Goal: Transaction & Acquisition: Subscribe to service/newsletter

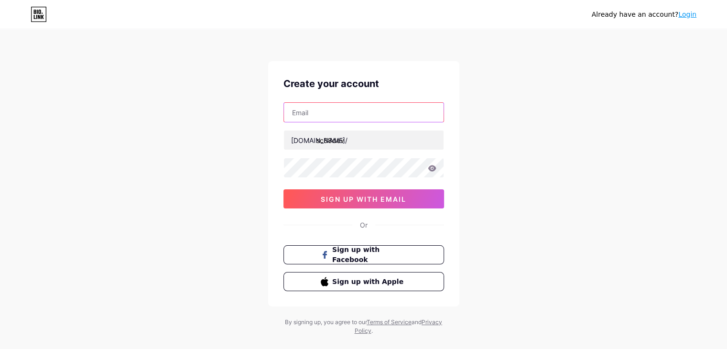
drag, startPoint x: 325, startPoint y: 114, endPoint x: 332, endPoint y: 115, distance: 6.3
click at [325, 114] on input "text" at bounding box center [364, 112] width 160 height 19
type input "[EMAIL_ADDRESS][DOMAIN_NAME]"
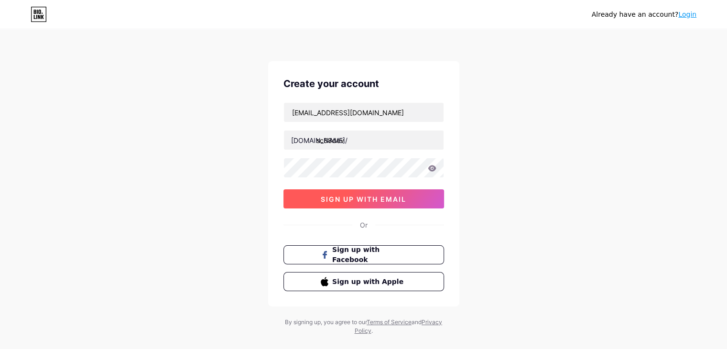
click at [319, 199] on button "sign up with email" at bounding box center [363, 198] width 161 height 19
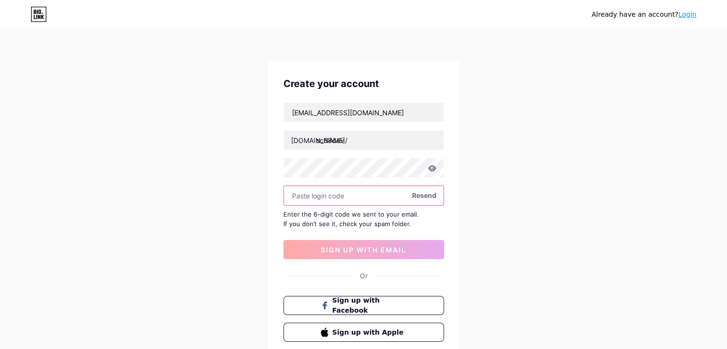
paste input "718335"
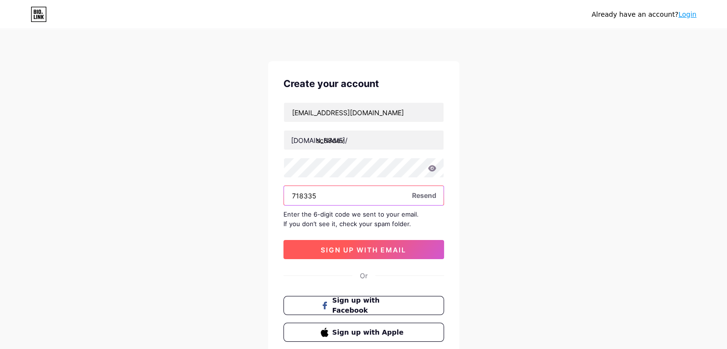
type input "718335"
click at [333, 240] on button "sign up with email" at bounding box center [363, 249] width 161 height 19
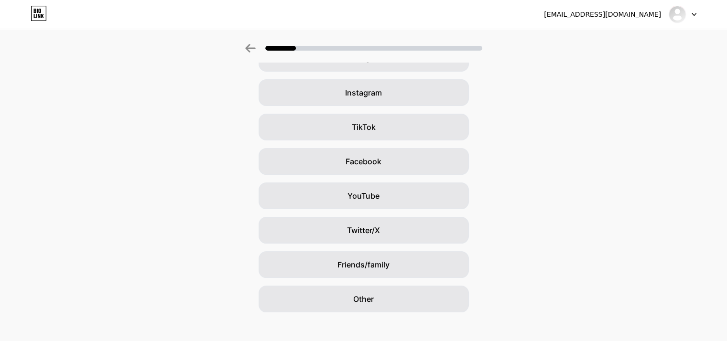
scroll to position [71, 0]
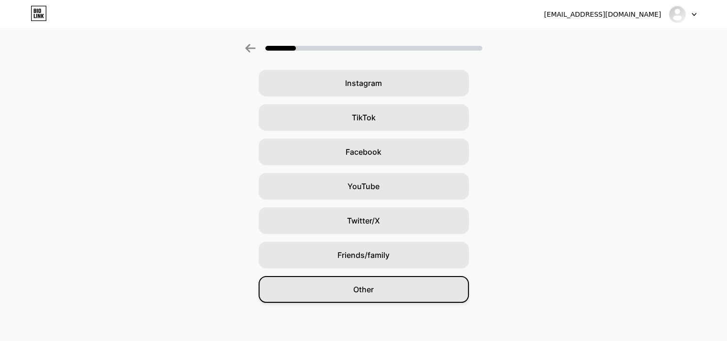
click at [373, 292] on span "Other" at bounding box center [363, 289] width 21 height 11
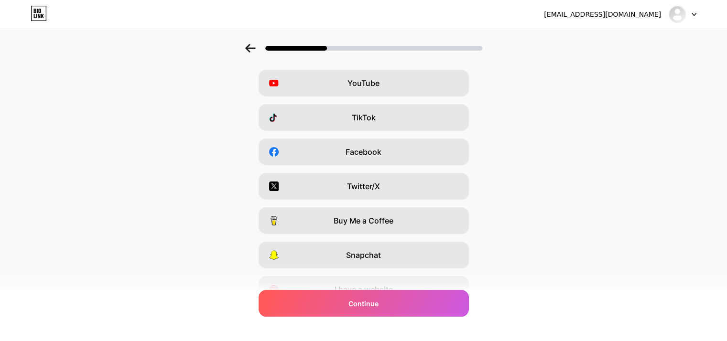
scroll to position [0, 0]
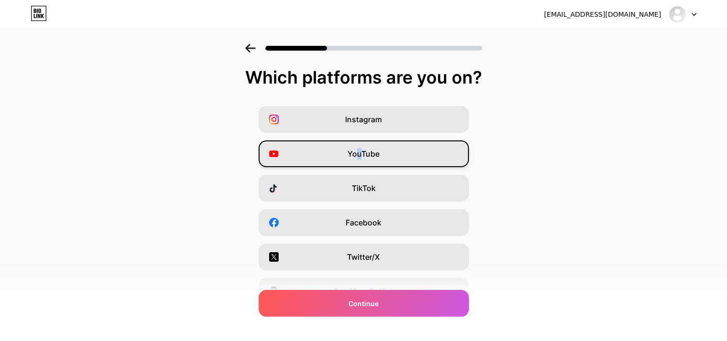
click at [362, 161] on div "YouTube" at bounding box center [364, 153] width 210 height 27
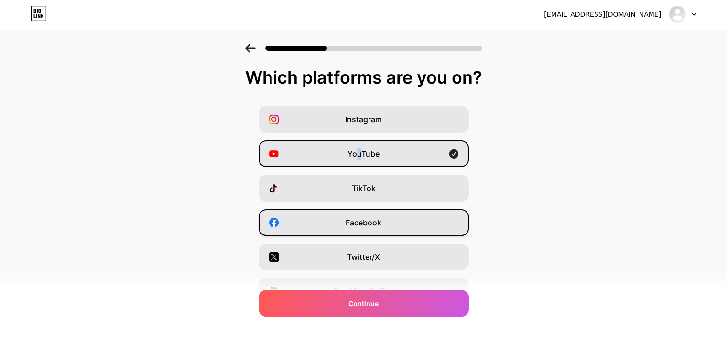
scroll to position [48, 0]
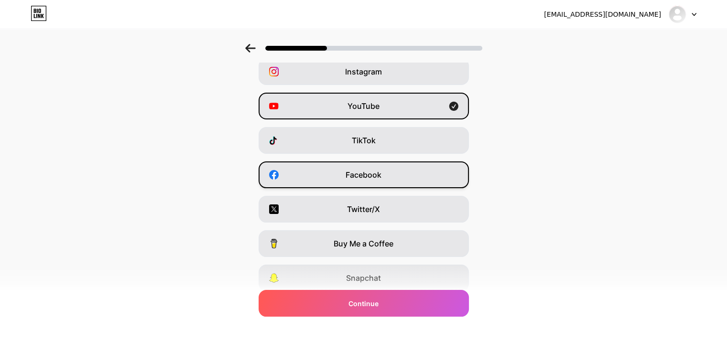
click at [377, 175] on span "Facebook" at bounding box center [364, 174] width 36 height 11
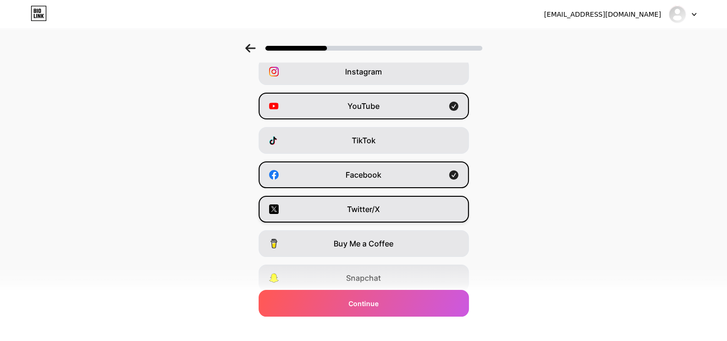
click at [373, 199] on div "Twitter/X" at bounding box center [364, 209] width 210 height 27
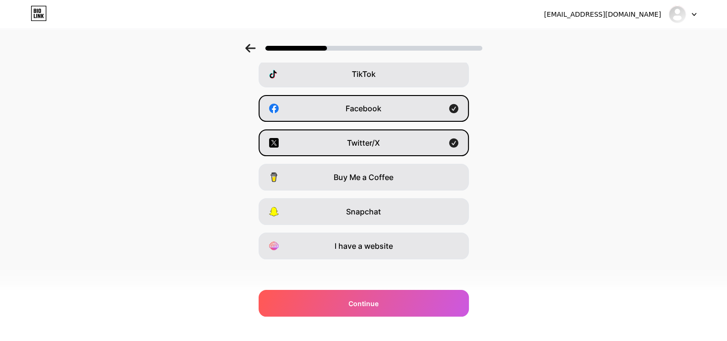
scroll to position [119, 0]
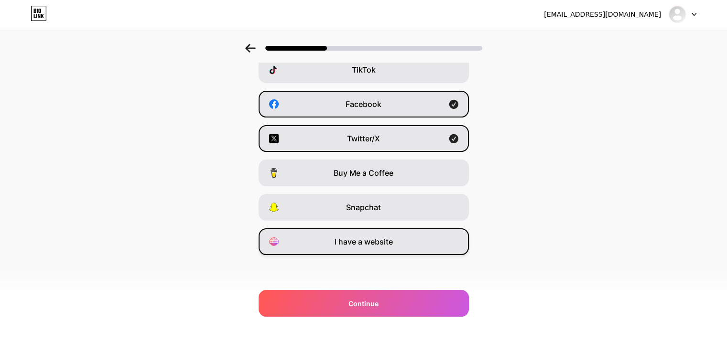
click at [368, 253] on div "I have a website" at bounding box center [364, 241] width 210 height 27
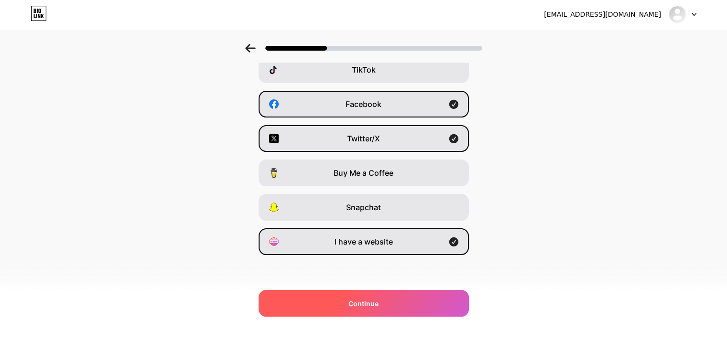
click at [375, 309] on div "Continue" at bounding box center [364, 303] width 210 height 27
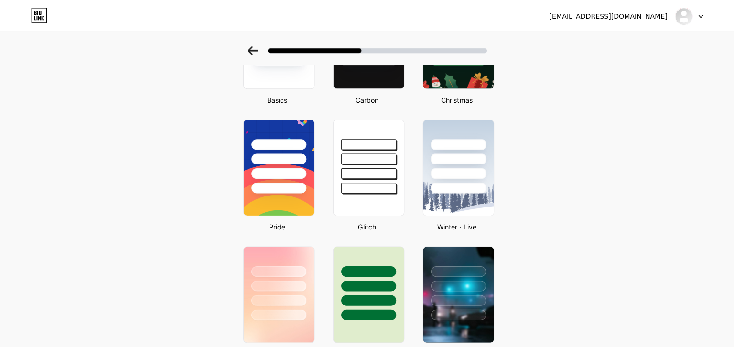
scroll to position [0, 0]
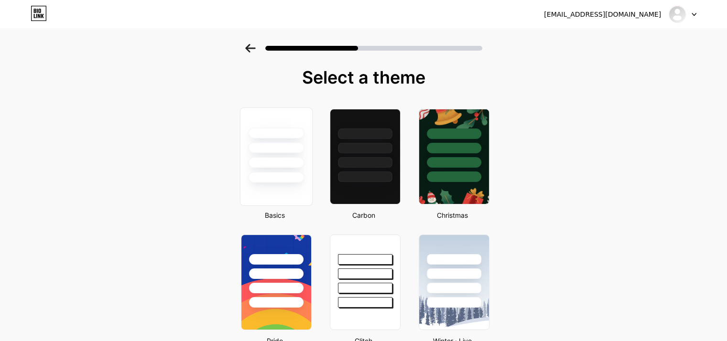
click at [278, 169] on div at bounding box center [276, 145] width 72 height 75
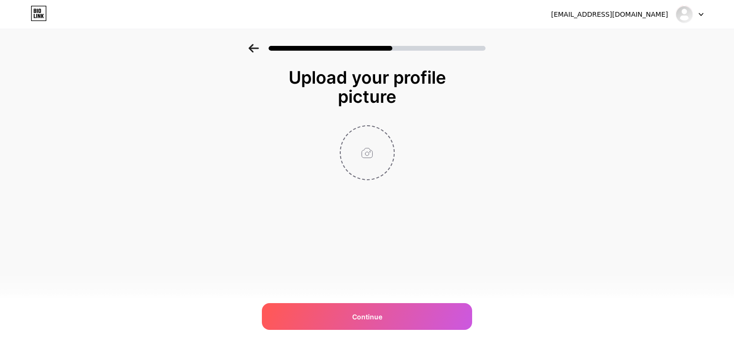
click at [378, 141] on input "file" at bounding box center [367, 152] width 53 height 53
type input "C:\fakepath\logo-sc88dev.jpg"
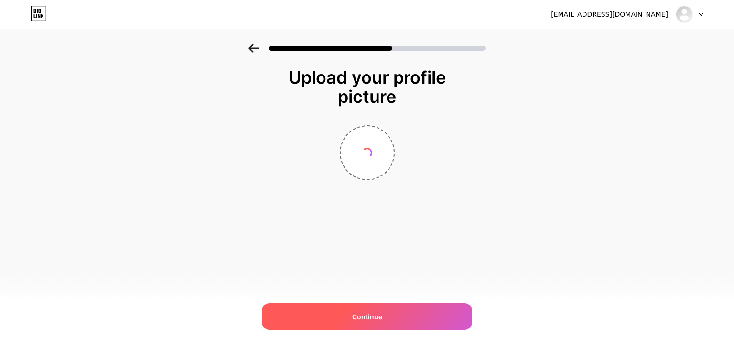
click at [340, 314] on div "Continue" at bounding box center [367, 316] width 210 height 27
click at [357, 316] on span "Continue" at bounding box center [367, 317] width 30 height 10
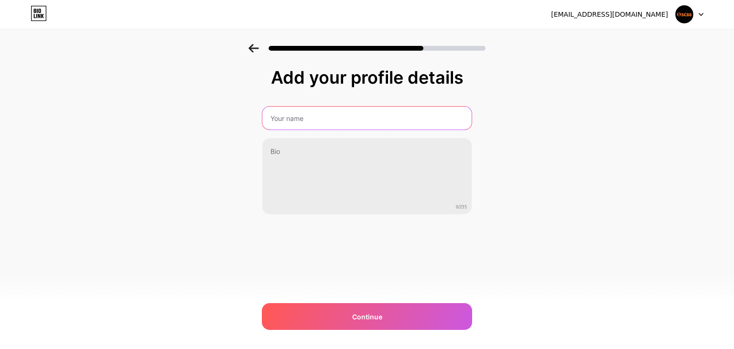
click at [313, 124] on input "text" at bounding box center [366, 118] width 209 height 23
paste input "SC88 - Nhà Cái Cá Cược & Game Đổi Thưởng Uy Tín Hàng Đầu"
type input "SC88 - Nhà Cái Cá Cược & Game Đổi Thưởng Uy Tín Hàng Đầu"
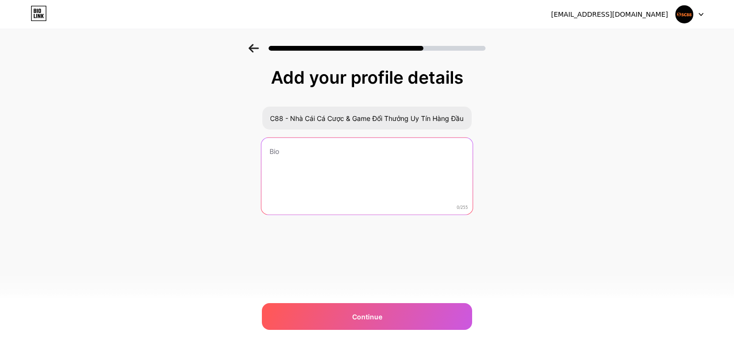
scroll to position [0, 0]
click at [303, 157] on textarea at bounding box center [366, 177] width 211 height 78
paste textarea "SC88 mang đến trải nghiệm cá cược thể thao, casino, bắn cá, nổ hũ với tỷ lệ thư…"
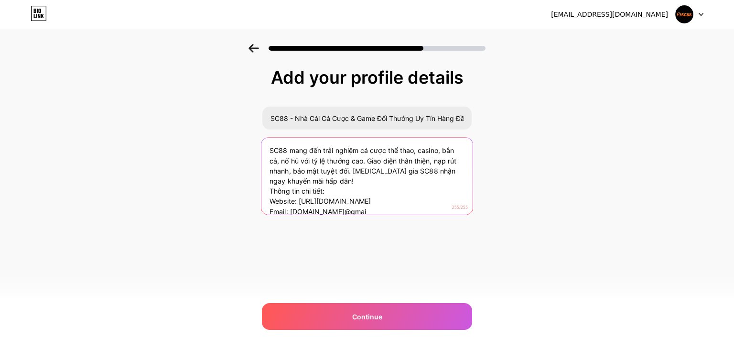
click at [325, 212] on textarea "SC88 mang đến trải nghiệm cá cược thể thao, casino, bắn cá, nổ hũ với tỷ lệ thư…" at bounding box center [366, 177] width 211 height 78
paste textarea "Website: [URL][DOMAIN_NAME]"
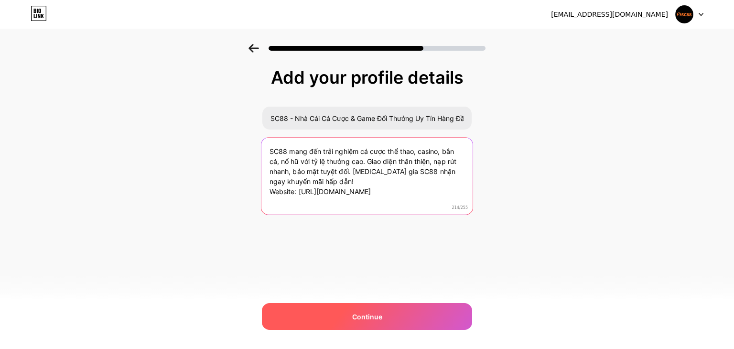
type textarea "SC88 mang đến trải nghiệm cá cược thể thao, casino, bắn cá, nổ hũ với tỷ lệ thư…"
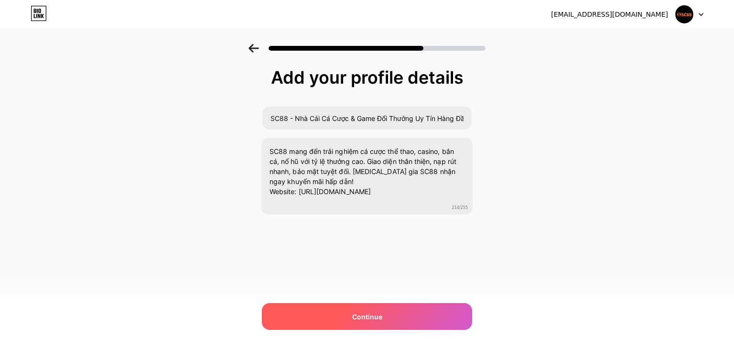
click at [336, 316] on div "Continue" at bounding box center [367, 316] width 210 height 27
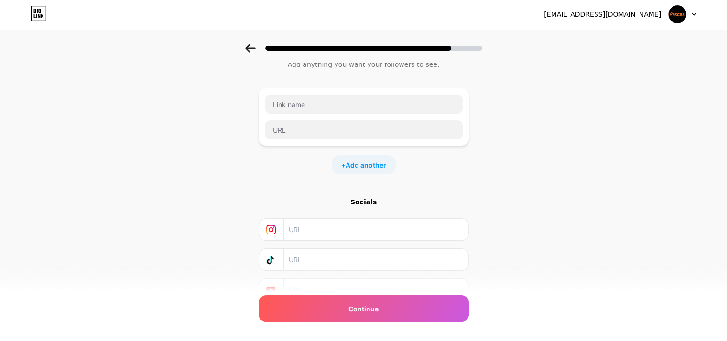
scroll to position [48, 0]
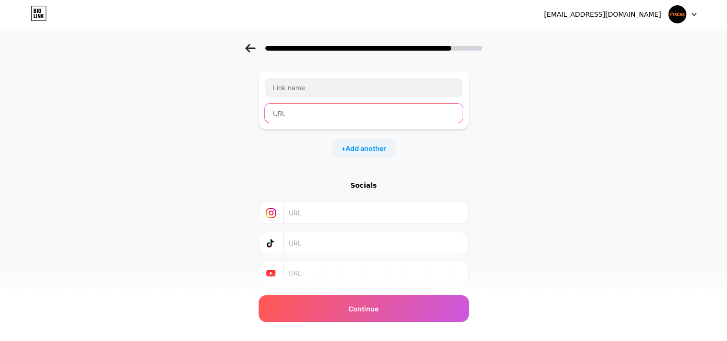
click at [318, 118] on input "text" at bounding box center [364, 113] width 198 height 19
paste input "[URL][DOMAIN_NAME]"
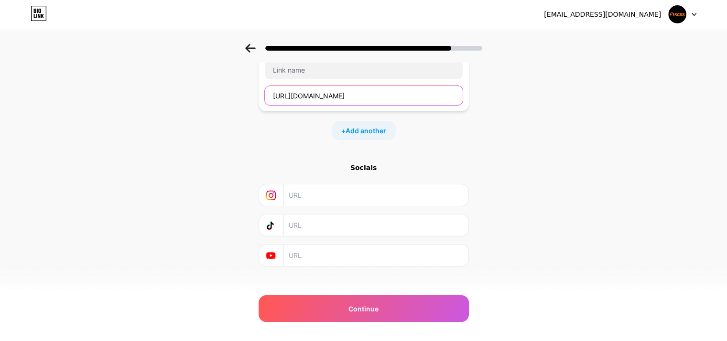
scroll to position [76, 0]
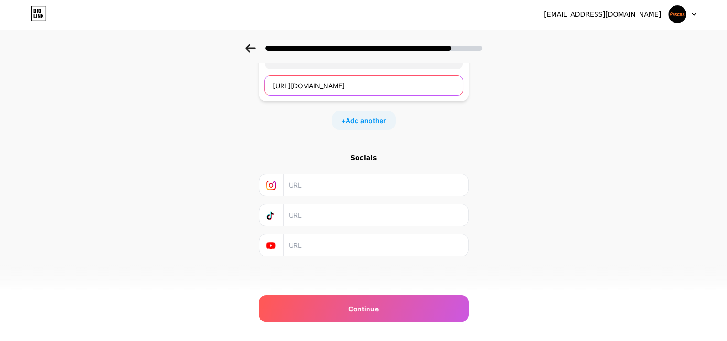
type input "[URL][DOMAIN_NAME]"
click at [331, 249] on input "text" at bounding box center [375, 246] width 173 height 22
click at [304, 181] on input "text" at bounding box center [375, 185] width 173 height 22
click at [313, 242] on input "text" at bounding box center [375, 246] width 173 height 22
paste input "[URL][DOMAIN_NAME]"
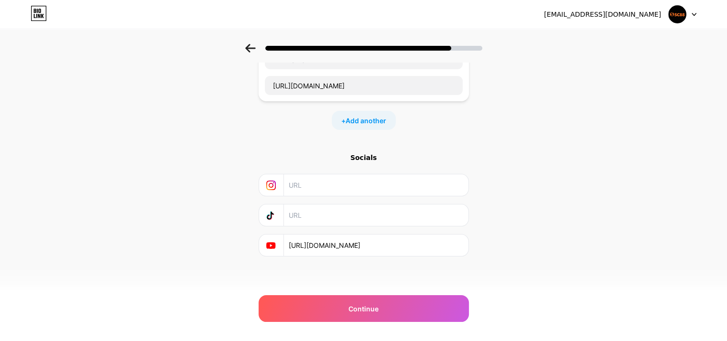
scroll to position [0, 35]
type input "[URL][DOMAIN_NAME]"
click at [303, 180] on input "text" at bounding box center [375, 185] width 173 height 22
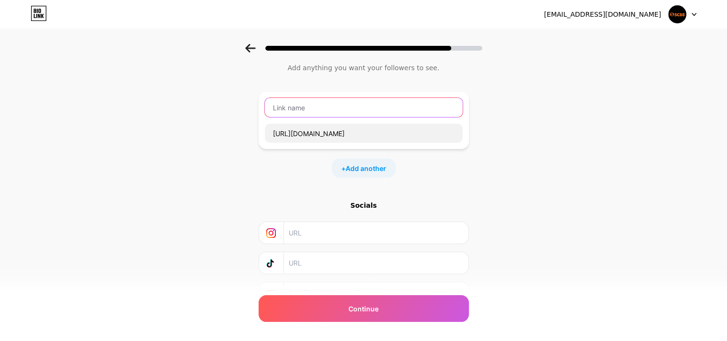
click at [316, 104] on input "text" at bounding box center [364, 107] width 198 height 19
paste input "SC88"
type input "SC88"
click at [365, 161] on div "+ Add another" at bounding box center [364, 168] width 64 height 19
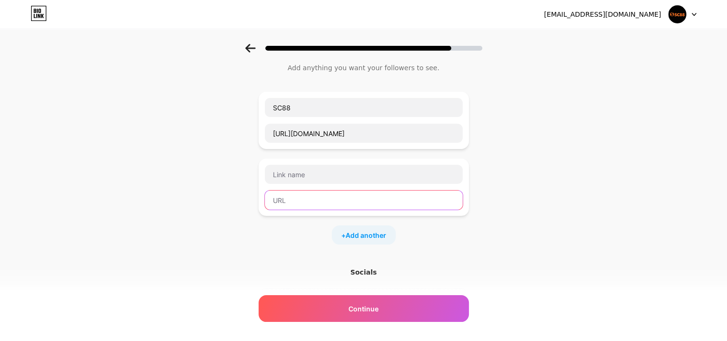
click at [306, 191] on input "text" at bounding box center [364, 200] width 198 height 19
paste input "[URL][DOMAIN_NAME]"
click at [323, 201] on input "[URL][DOMAIN_NAME]" at bounding box center [364, 200] width 198 height 19
type input "[URL][DOMAIN_NAME]"
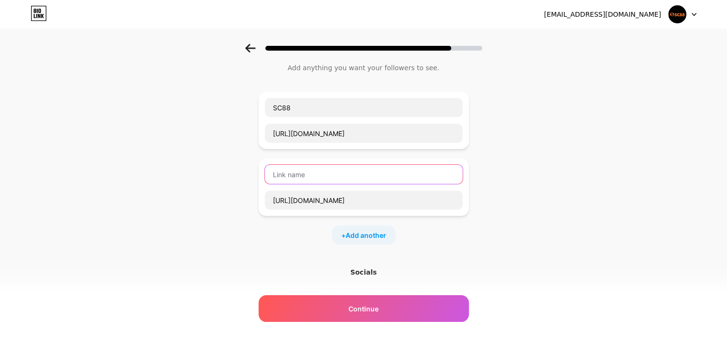
click at [315, 179] on input "text" at bounding box center [364, 174] width 198 height 19
paste input "facebook"
type input "facebook"
click at [365, 231] on span "Add another" at bounding box center [366, 235] width 41 height 10
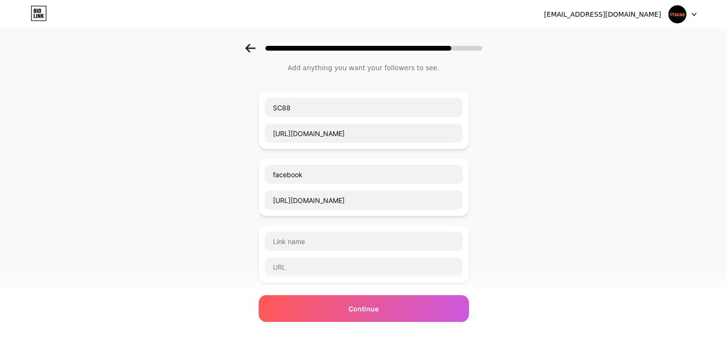
click at [305, 276] on div at bounding box center [364, 254] width 210 height 57
click at [311, 270] on input "text" at bounding box center [364, 267] width 198 height 19
paste input "[URL][DOMAIN_NAME]"
click at [300, 267] on input "[URL][DOMAIN_NAME]" at bounding box center [364, 267] width 198 height 19
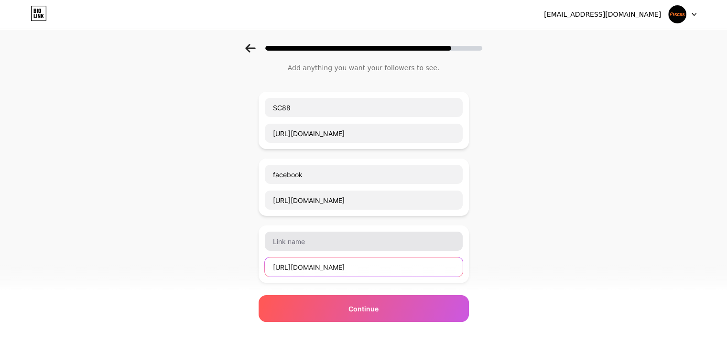
type input "[URL][DOMAIN_NAME]"
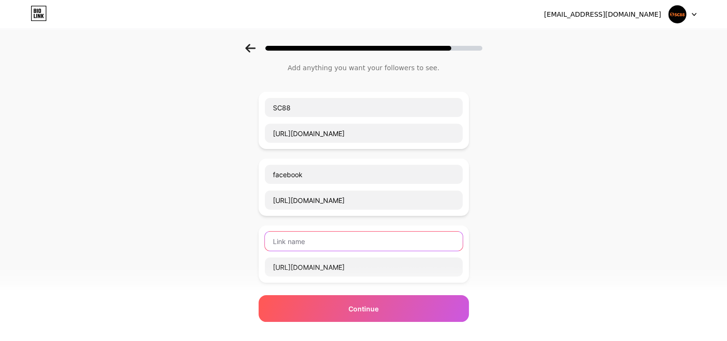
click at [300, 237] on input "text" at bounding box center [364, 241] width 198 height 19
paste input "x"
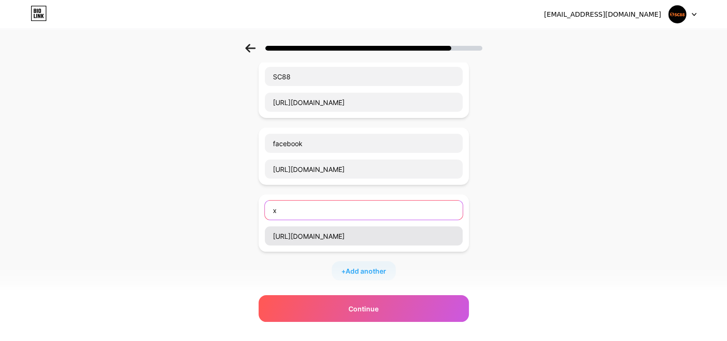
scroll to position [76, 0]
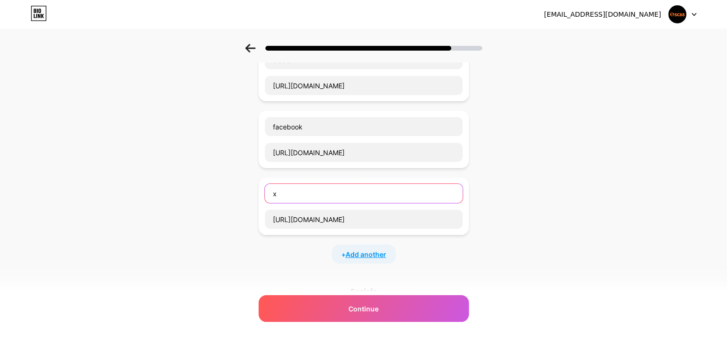
type input "x"
click at [362, 251] on span "Add another" at bounding box center [366, 254] width 41 height 10
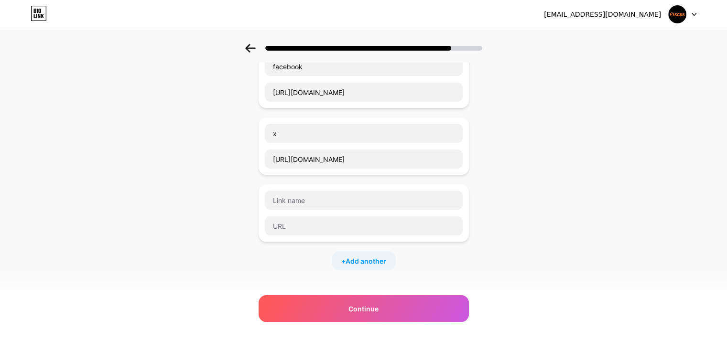
scroll to position [171, 0]
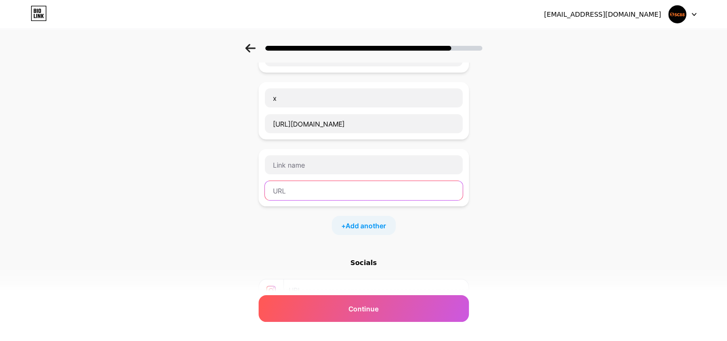
click at [298, 190] on input "text" at bounding box center [364, 190] width 198 height 19
paste input "[URL][DOMAIN_NAME]"
click at [325, 188] on input "[URL][DOMAIN_NAME]" at bounding box center [364, 190] width 198 height 19
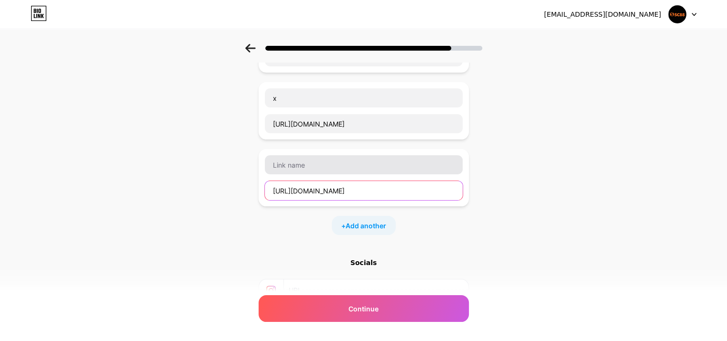
type input "[URL][DOMAIN_NAME]"
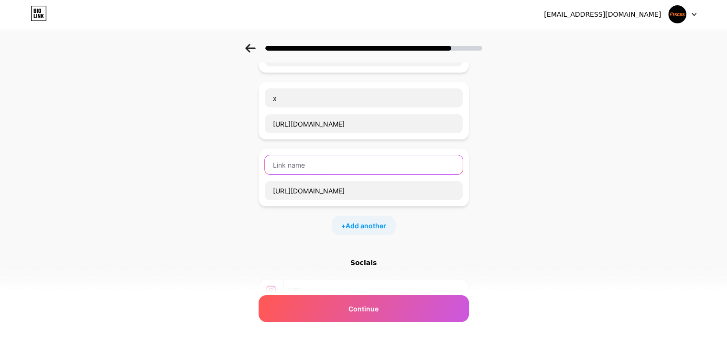
click at [315, 169] on input "text" at bounding box center [364, 164] width 198 height 19
paste input "pinterest"
type input "pinterest"
click at [373, 222] on span "Add another" at bounding box center [366, 226] width 41 height 10
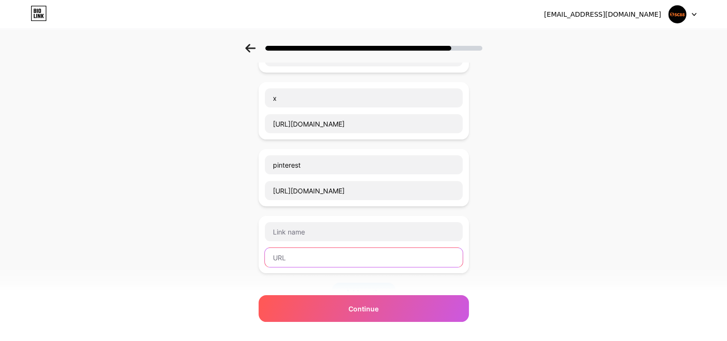
click at [321, 248] on input "text" at bounding box center [364, 257] width 198 height 19
paste input "[URL][DOMAIN_NAME]"
click at [330, 255] on input "[URL][DOMAIN_NAME]" at bounding box center [364, 257] width 198 height 19
click at [332, 255] on input "[URL][DOMAIN_NAME]" at bounding box center [364, 257] width 198 height 19
click at [349, 261] on input "[URL][DOMAIN_NAME]" at bounding box center [364, 257] width 198 height 19
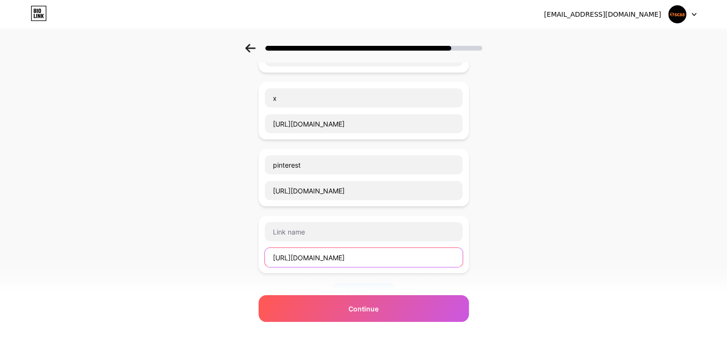
click at [349, 261] on input "[URL][DOMAIN_NAME]" at bounding box center [364, 257] width 198 height 19
type input "[URL][DOMAIN_NAME]"
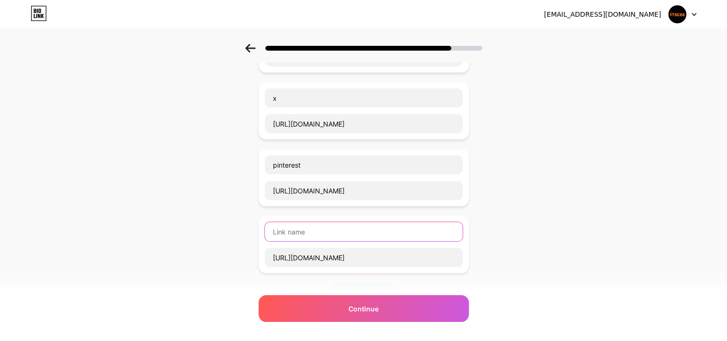
click at [308, 231] on input "text" at bounding box center [364, 231] width 198 height 19
paste input "wordpress"
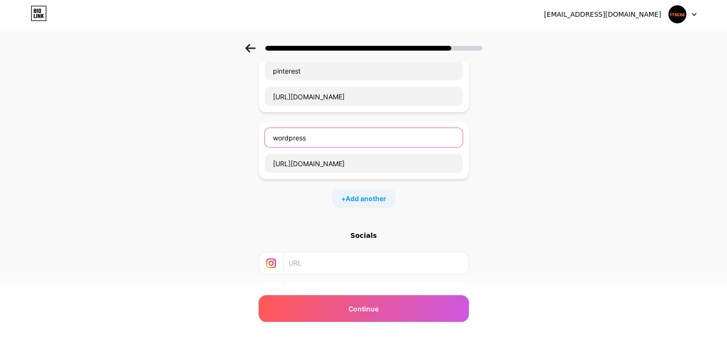
scroll to position [267, 0]
type input "wordpress"
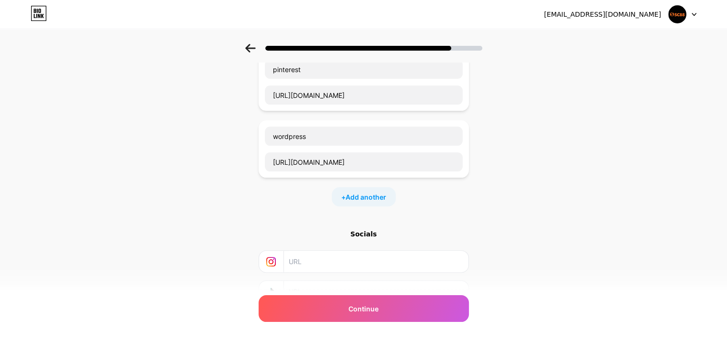
click at [346, 200] on div "+ Add another" at bounding box center [364, 196] width 64 height 19
click at [313, 234] on input "text" at bounding box center [364, 228] width 198 height 19
paste input "[URL][DOMAIN_NAME]"
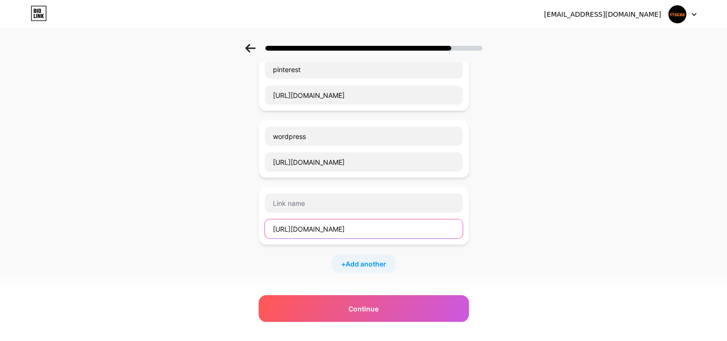
click at [324, 230] on input "[URL][DOMAIN_NAME]" at bounding box center [364, 228] width 198 height 19
type input "[URL][DOMAIN_NAME]"
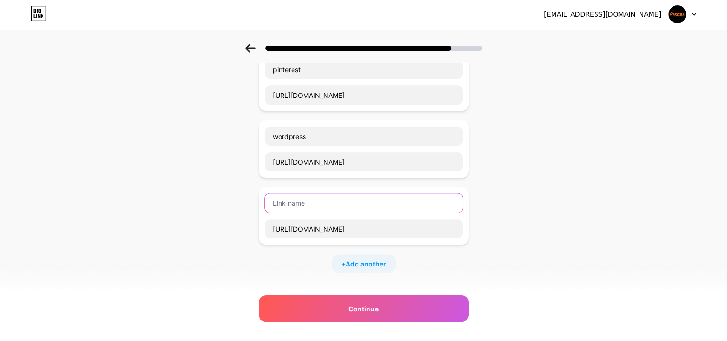
click at [314, 194] on input "text" at bounding box center [364, 203] width 198 height 19
paste input "tumblr"
type input "tumblr"
click at [371, 260] on span "Add another" at bounding box center [366, 264] width 41 height 10
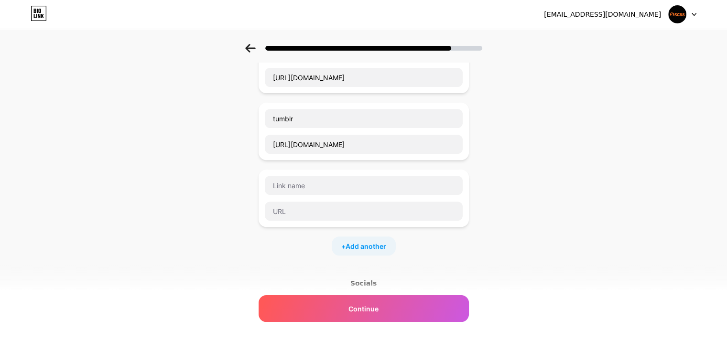
scroll to position [362, 0]
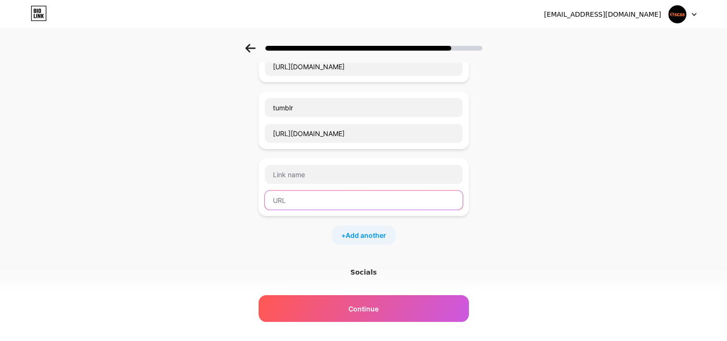
click at [306, 202] on input "text" at bounding box center [364, 200] width 198 height 19
paste input "[URL][DOMAIN_NAME]"
click at [321, 199] on input "[URL][DOMAIN_NAME]" at bounding box center [364, 200] width 198 height 19
type input "[URL][DOMAIN_NAME]"
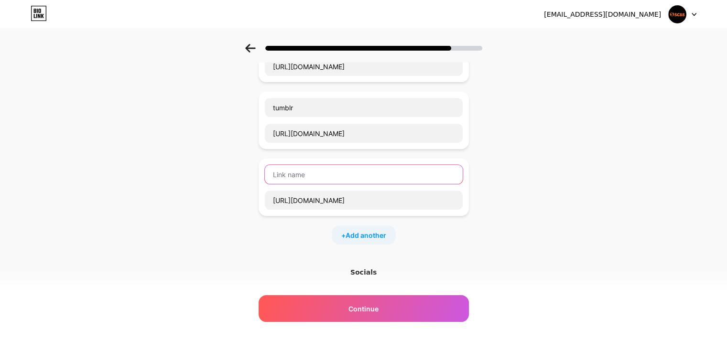
click at [318, 177] on input "text" at bounding box center [364, 174] width 198 height 19
paste input "twitch"
type input "twitch"
click at [373, 234] on span "Add another" at bounding box center [366, 235] width 41 height 10
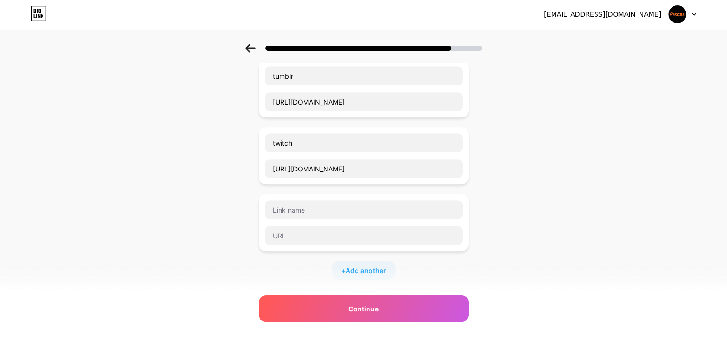
scroll to position [410, 0]
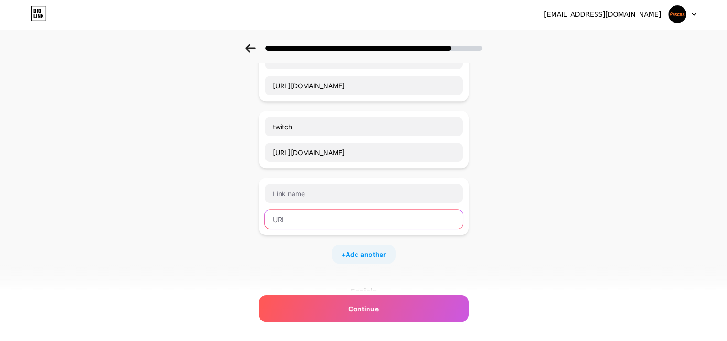
click at [309, 215] on input "text" at bounding box center [364, 219] width 198 height 19
paste input "[URL][DOMAIN_NAME]"
click at [310, 218] on input "[URL][DOMAIN_NAME]" at bounding box center [364, 219] width 198 height 19
click at [310, 217] on input "[URL][DOMAIN_NAME]" at bounding box center [364, 219] width 198 height 19
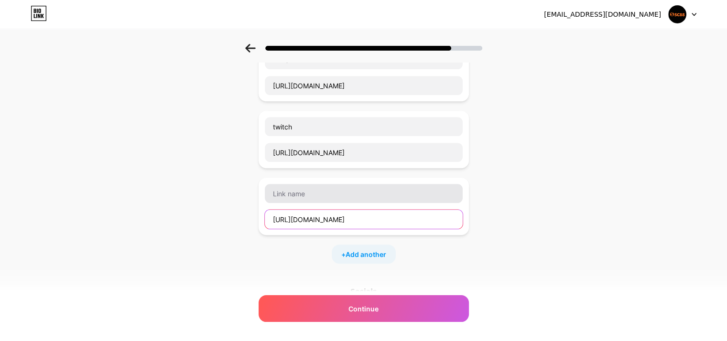
type input "[URL][DOMAIN_NAME]"
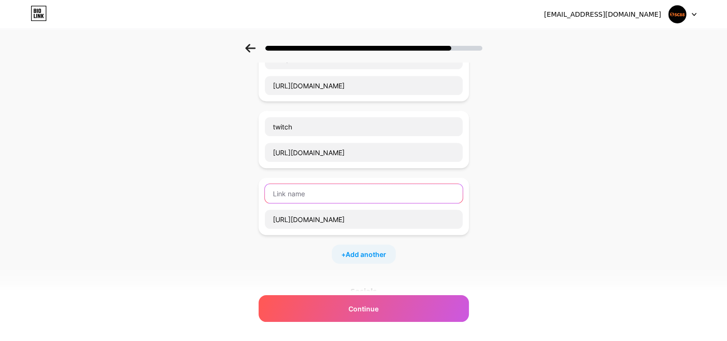
click at [303, 194] on input "text" at bounding box center [364, 193] width 198 height 19
paste input "vimeo"
type input "vimeo"
click at [369, 249] on span "Add another" at bounding box center [366, 254] width 41 height 10
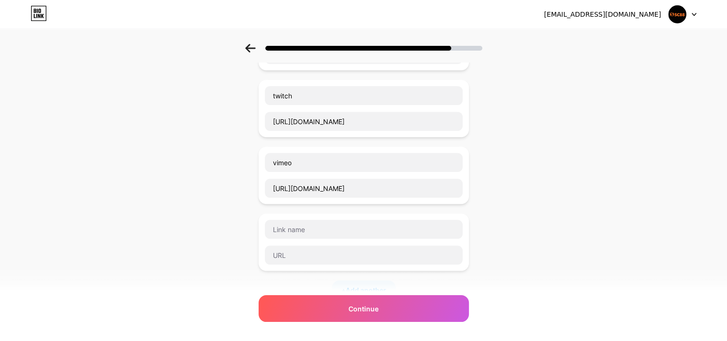
scroll to position [458, 0]
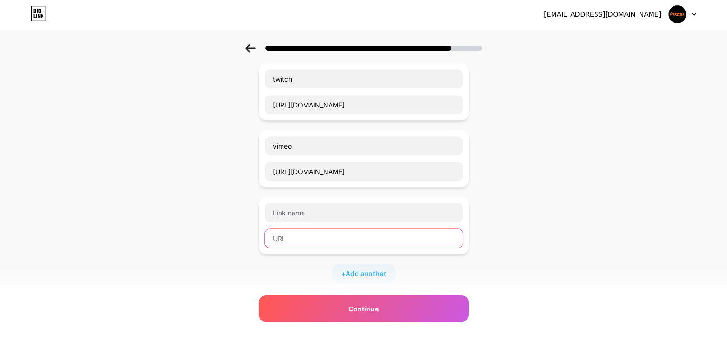
click at [302, 237] on input "text" at bounding box center [364, 238] width 198 height 19
paste input "[URL][DOMAIN_NAME]"
drag, startPoint x: 298, startPoint y: 238, endPoint x: 336, endPoint y: 239, distance: 38.2
click at [337, 241] on input "[URL][DOMAIN_NAME]" at bounding box center [364, 238] width 198 height 19
type input "[URL][DOMAIN_NAME]"
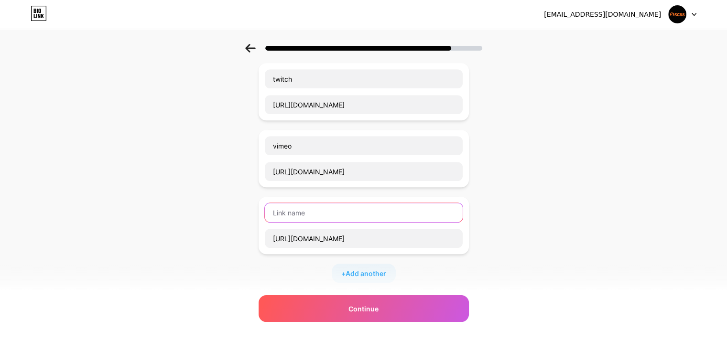
paste input "[DOMAIN_NAME]"
click at [325, 216] on input "[DOMAIN_NAME]" at bounding box center [364, 212] width 198 height 19
type input "[DOMAIN_NAME]"
click at [338, 266] on div "+ Add another" at bounding box center [364, 273] width 64 height 19
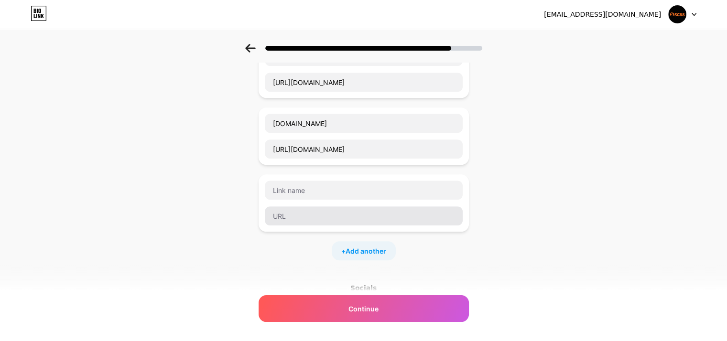
scroll to position [553, 0]
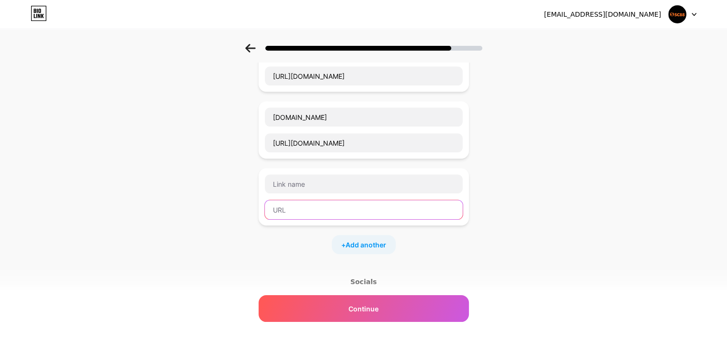
click at [314, 207] on input "text" at bounding box center [364, 209] width 198 height 19
paste input "[URL][DOMAIN_NAME]"
click at [314, 208] on input "[URL][DOMAIN_NAME]" at bounding box center [364, 209] width 198 height 19
type input "[URL][DOMAIN_NAME]"
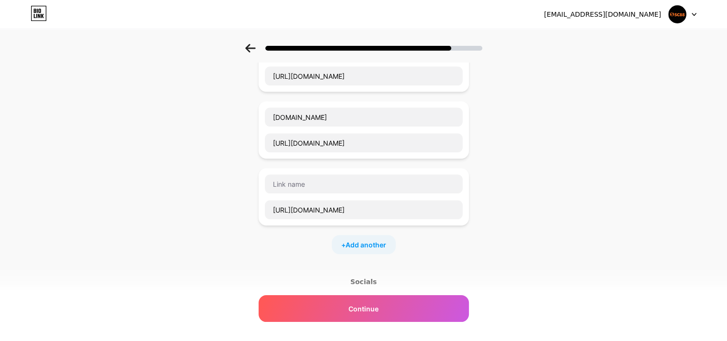
click at [303, 174] on input "text" at bounding box center [364, 183] width 198 height 19
paste input "gravatar"
type input "gravatar"
click at [378, 244] on span "Add another" at bounding box center [366, 245] width 41 height 10
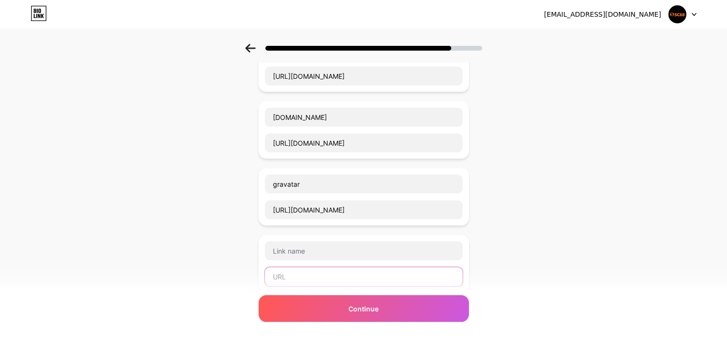
click at [322, 267] on input "text" at bounding box center [364, 276] width 198 height 19
paste input "[URL][DOMAIN_NAME]"
click at [323, 273] on input "[URL][DOMAIN_NAME]" at bounding box center [364, 276] width 198 height 19
type input "[URL][DOMAIN_NAME]"
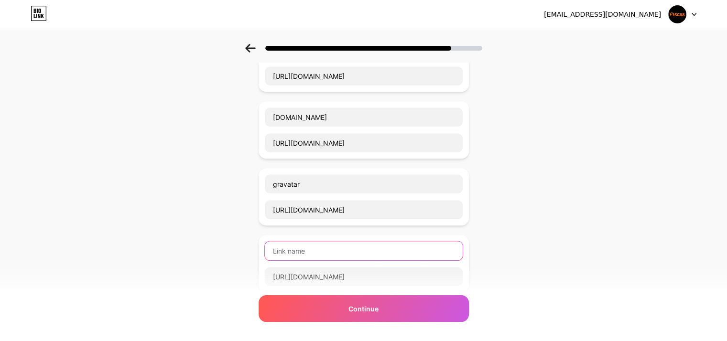
click at [317, 248] on input "text" at bounding box center [364, 250] width 198 height 19
paste input "behance"
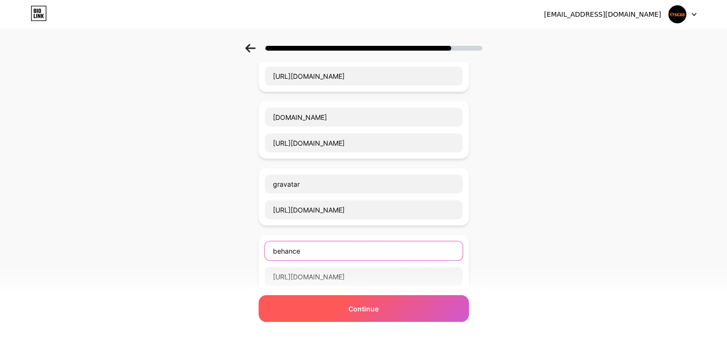
type input "behance"
click at [348, 317] on div "Continue" at bounding box center [364, 308] width 210 height 27
click at [370, 304] on span "Continue" at bounding box center [363, 309] width 30 height 10
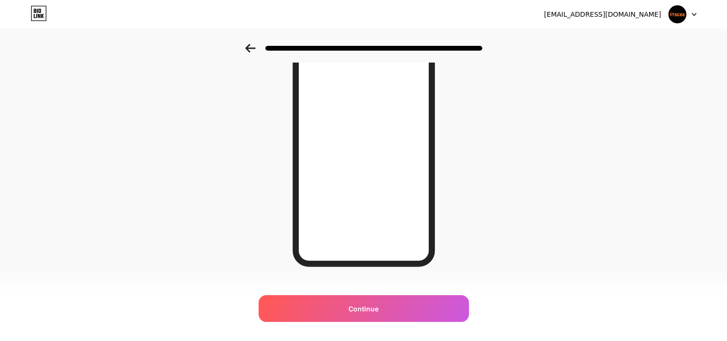
scroll to position [139, 0]
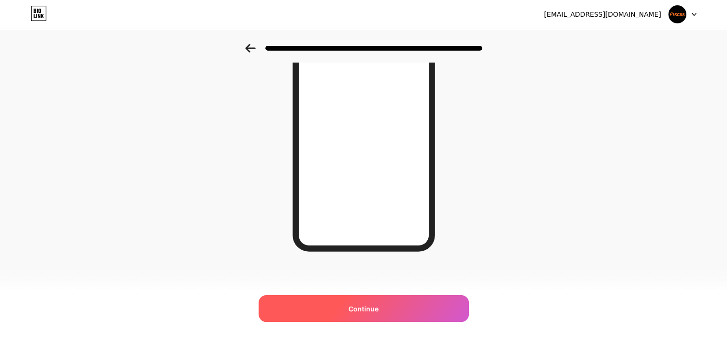
click at [366, 313] on span "Continue" at bounding box center [363, 309] width 30 height 10
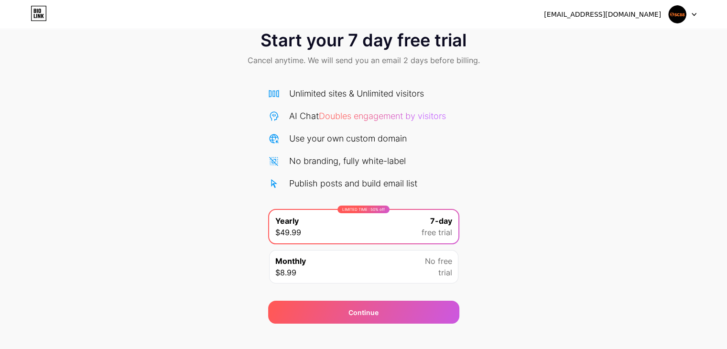
scroll to position [35, 0]
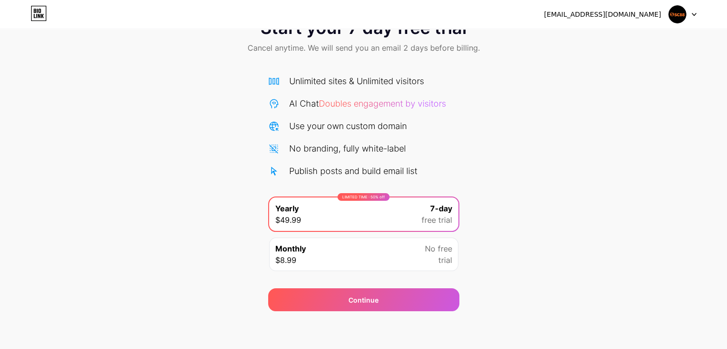
click at [350, 249] on div "Monthly $8.99 No free trial" at bounding box center [363, 254] width 189 height 33
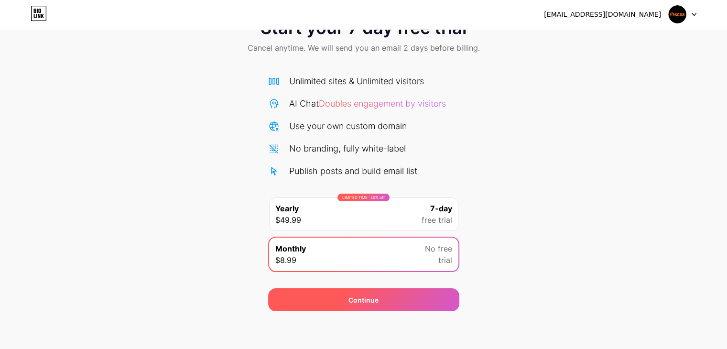
click at [369, 295] on span "Continue" at bounding box center [363, 300] width 30 height 10
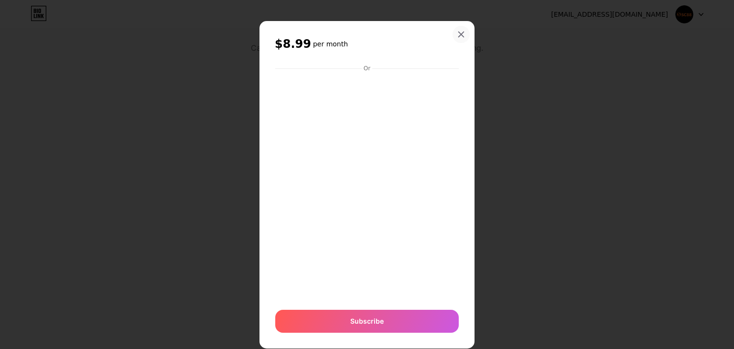
click at [458, 31] on icon at bounding box center [461, 35] width 8 height 8
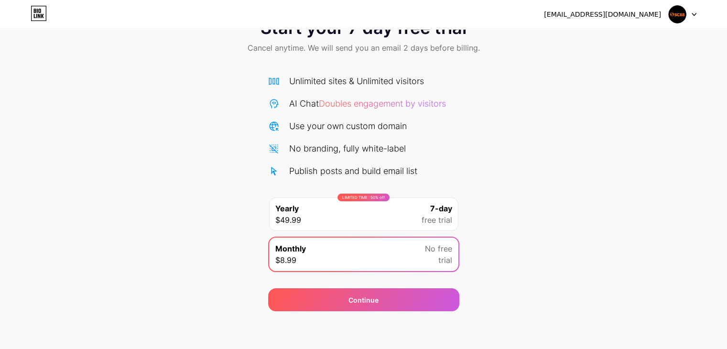
click at [669, 16] on img at bounding box center [677, 14] width 18 height 18
click at [674, 17] on img at bounding box center [677, 14] width 18 height 18
